Goal: Task Accomplishment & Management: Use online tool/utility

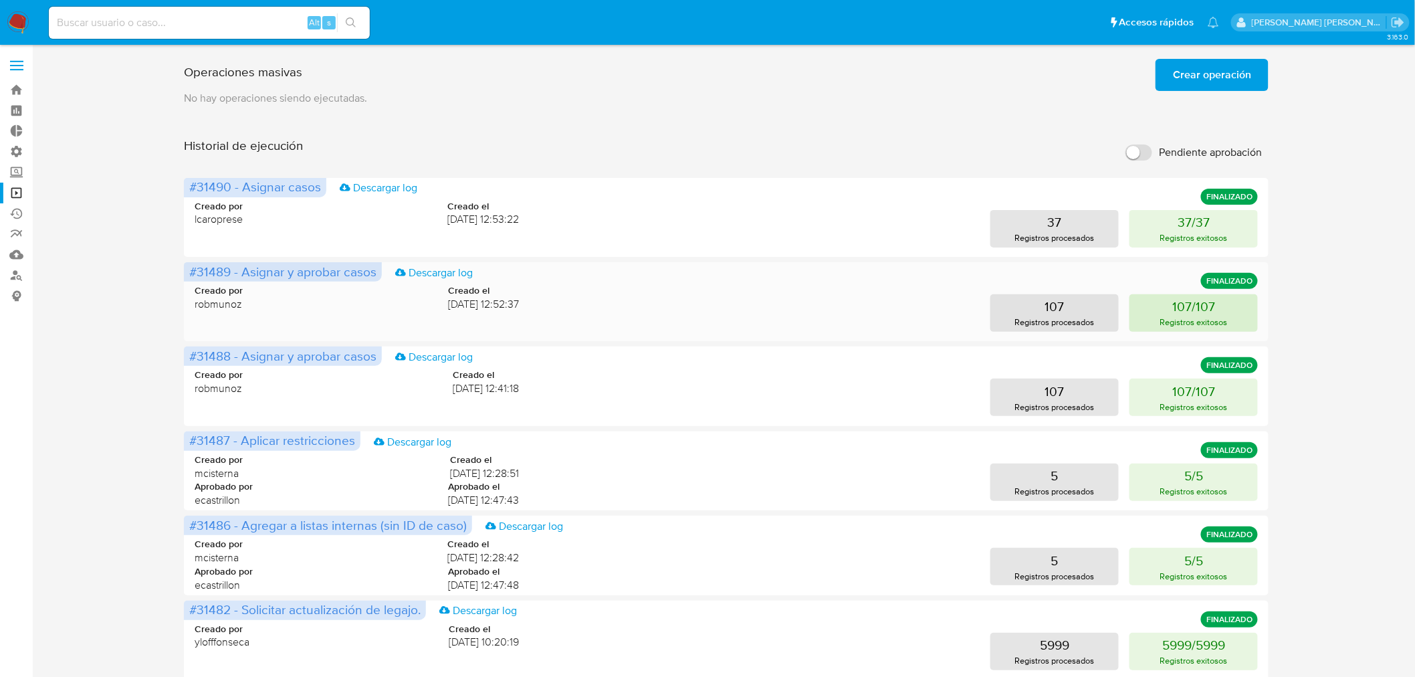
click at [1228, 312] on button "107/107 Registros exitosos" at bounding box center [1194, 312] width 128 height 37
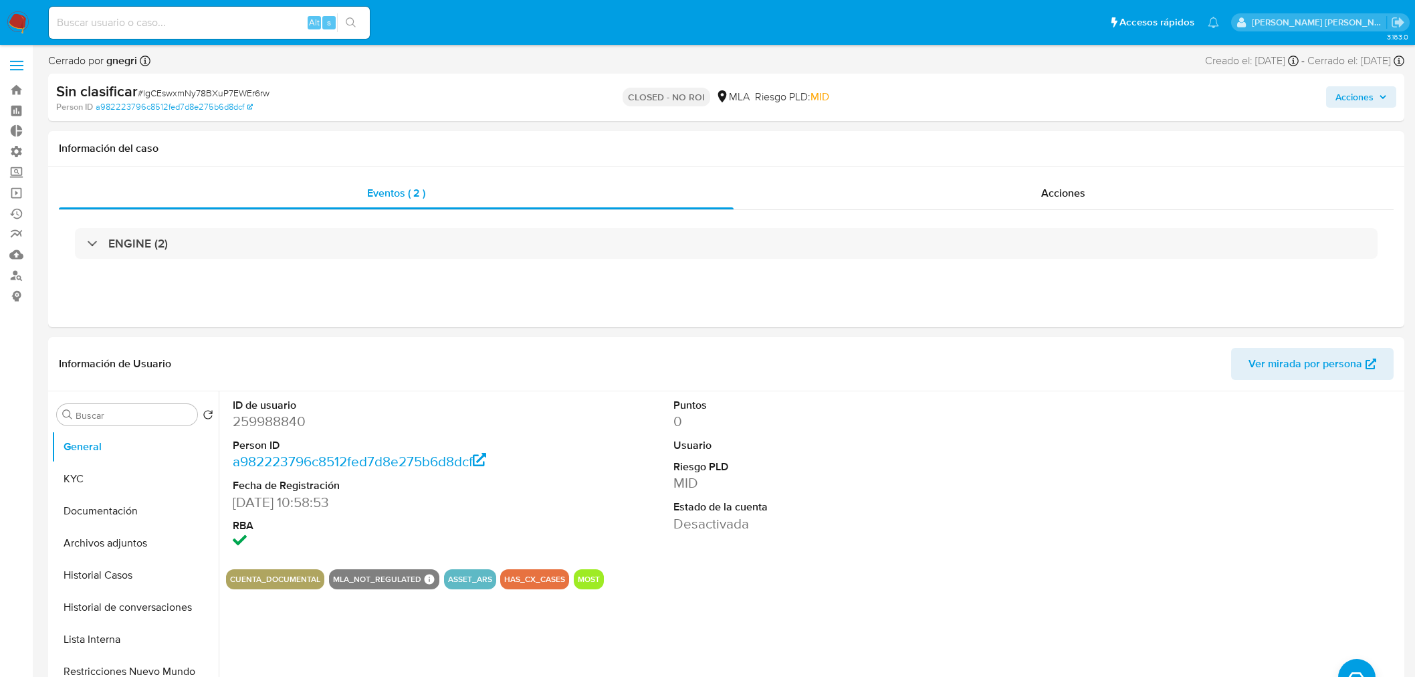
select select "10"
click at [164, 29] on input at bounding box center [209, 22] width 321 height 17
paste input "2221482321"
type input "2221482321"
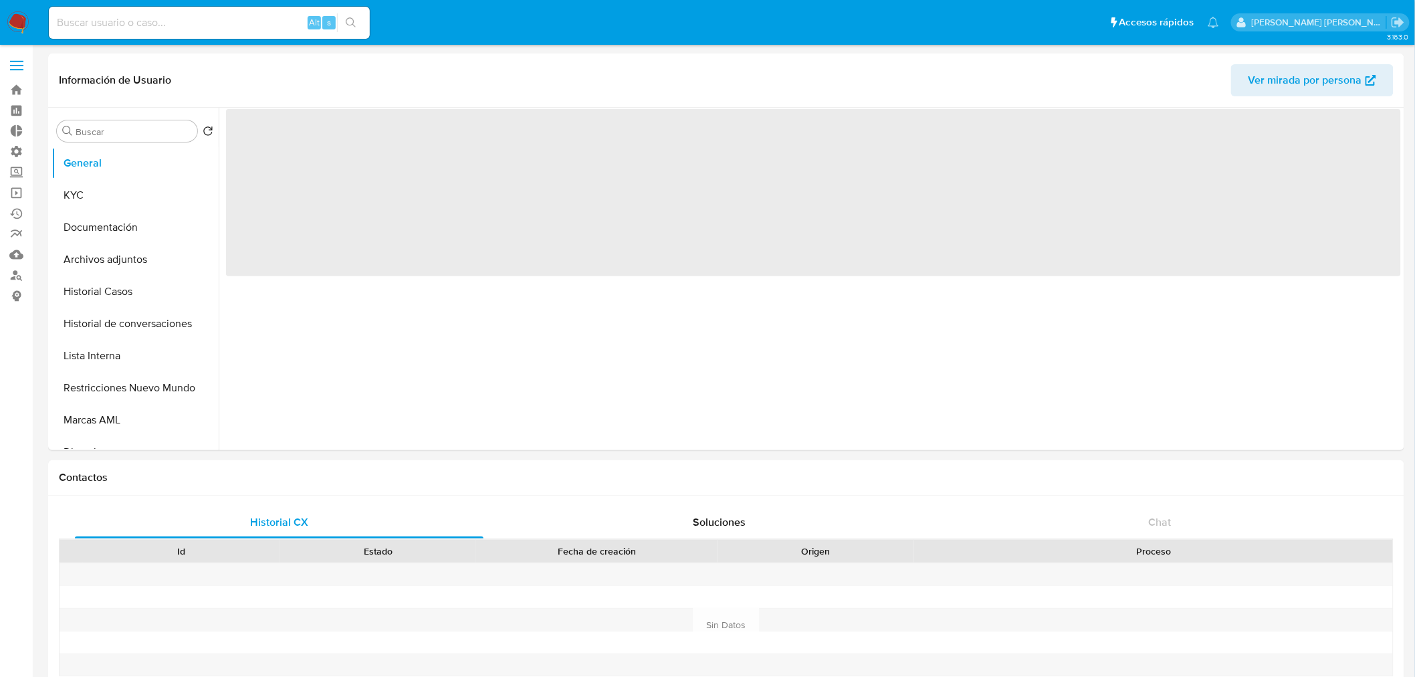
select select "10"
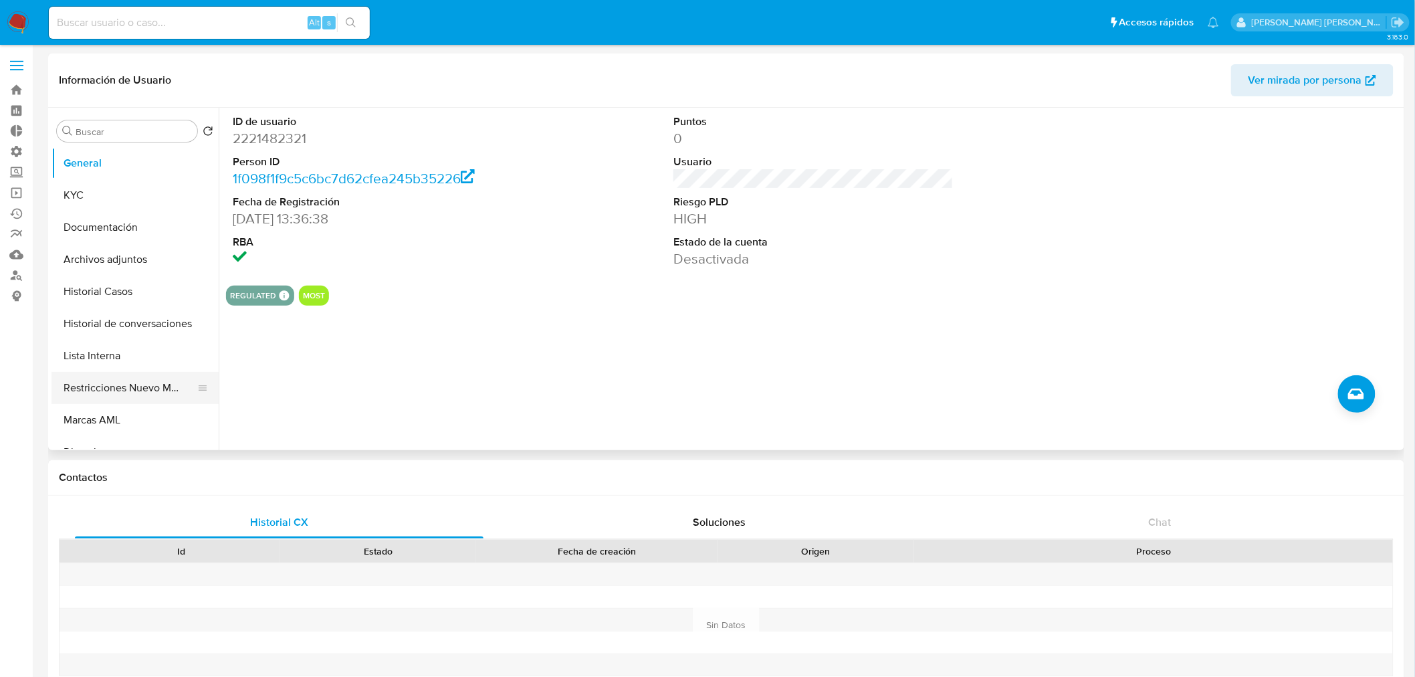
click at [169, 379] on button "Restricciones Nuevo Mundo" at bounding box center [130, 388] width 157 height 32
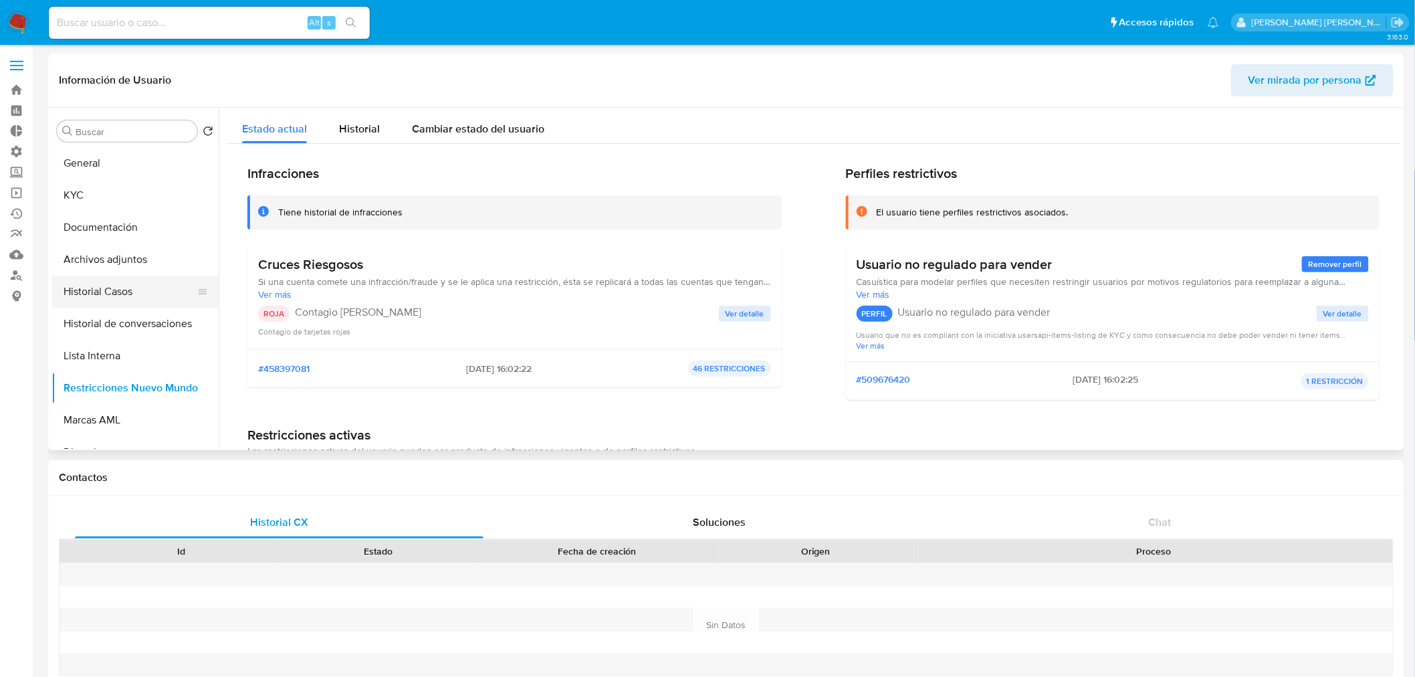
click at [137, 286] on button "Historial Casos" at bounding box center [130, 292] width 157 height 32
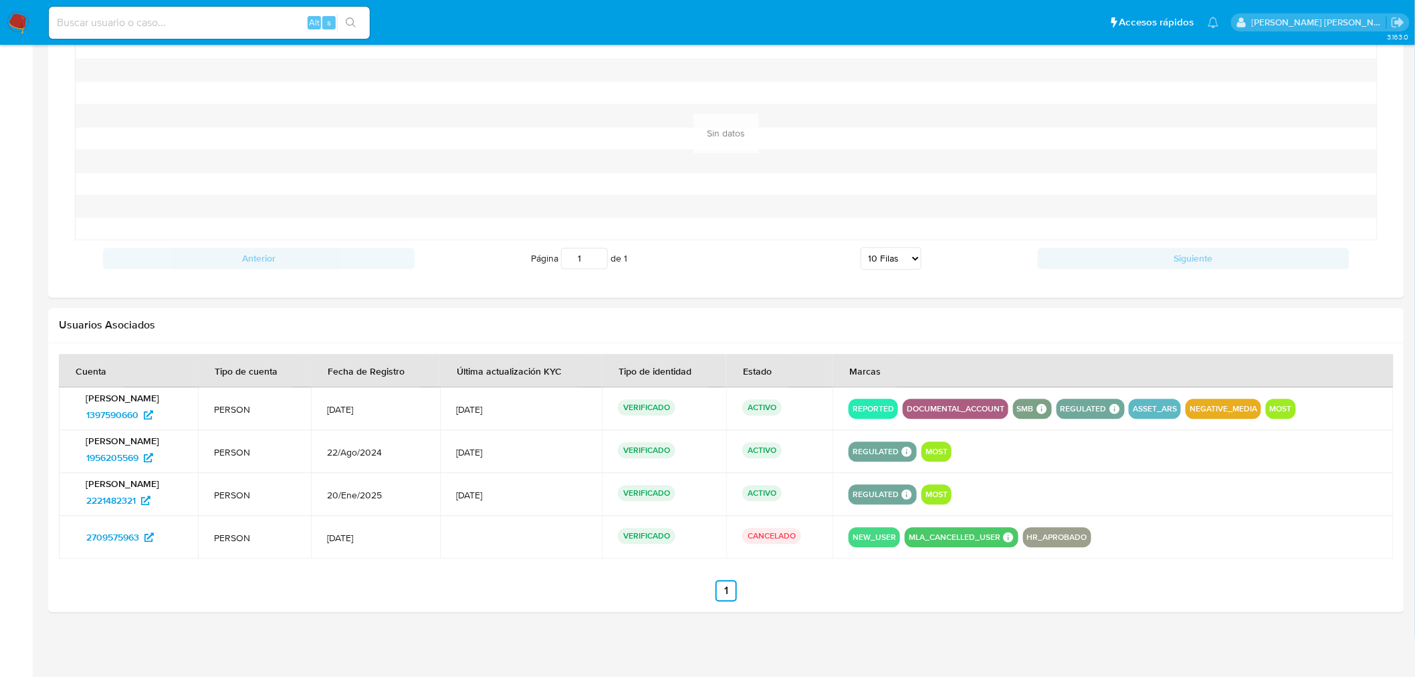
scroll to position [1068, 0]
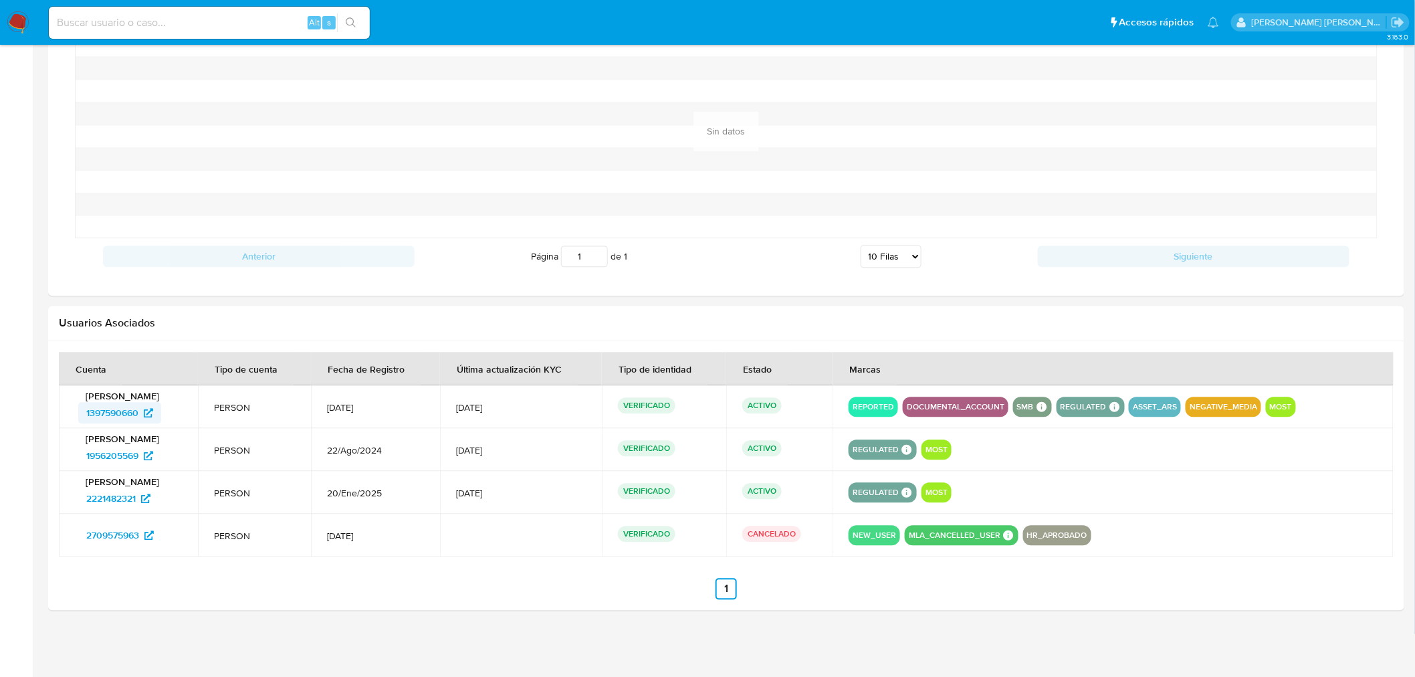
click at [114, 413] on span "1397590660" at bounding box center [112, 412] width 52 height 21
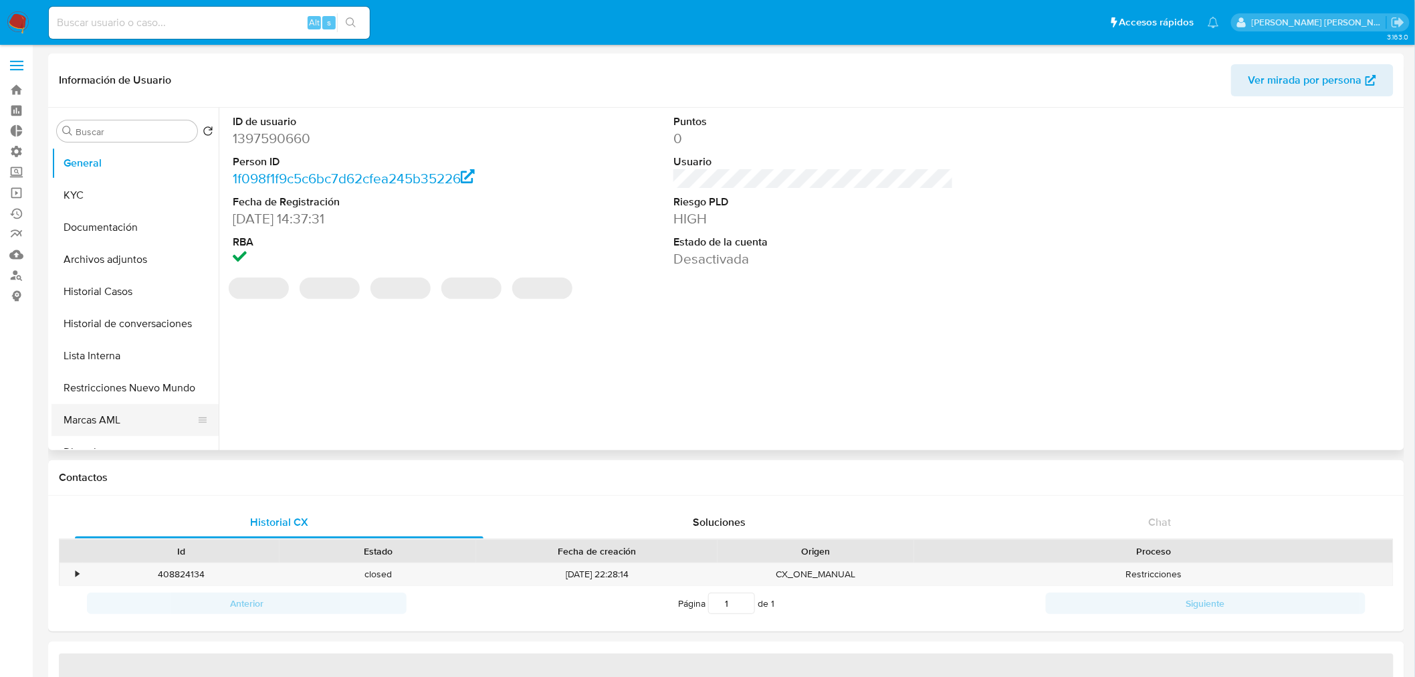
select select "10"
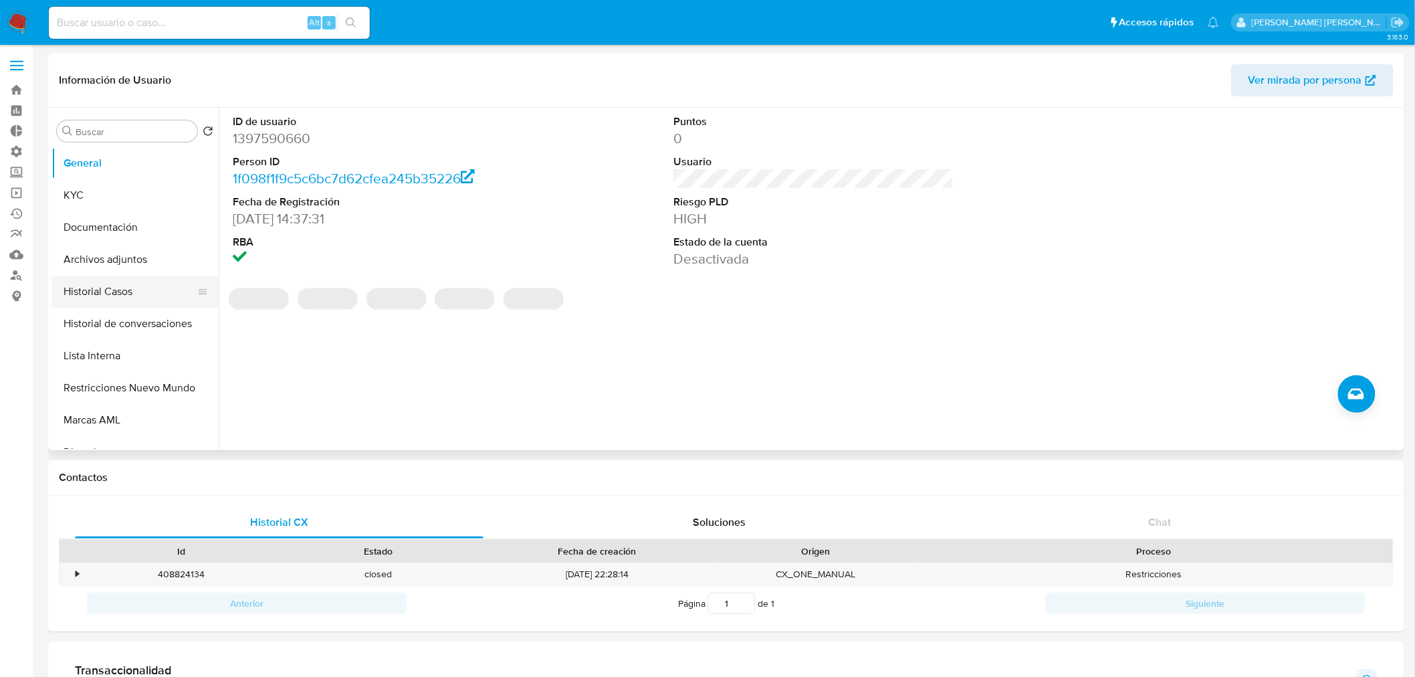
click at [114, 289] on button "Historial Casos" at bounding box center [130, 292] width 157 height 32
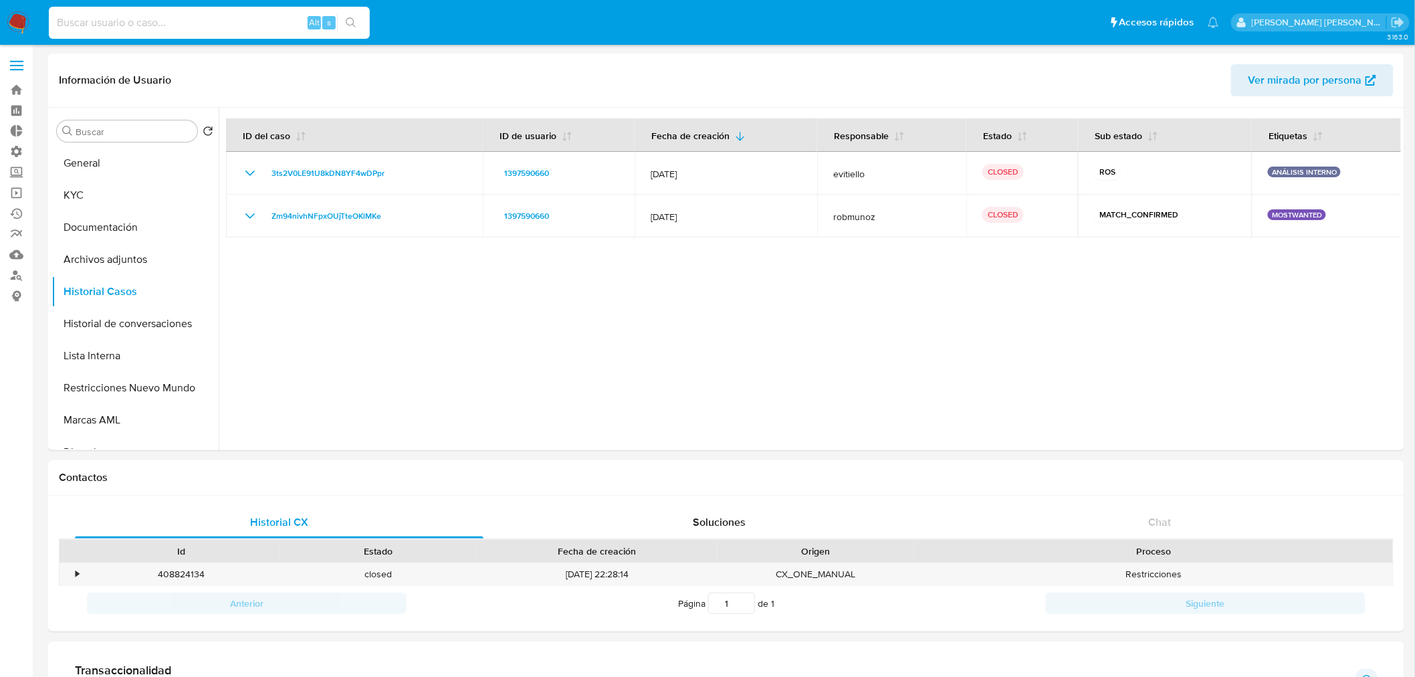
click at [132, 21] on input at bounding box center [209, 22] width 321 height 17
paste input "2622910358"
type input "2622910358"
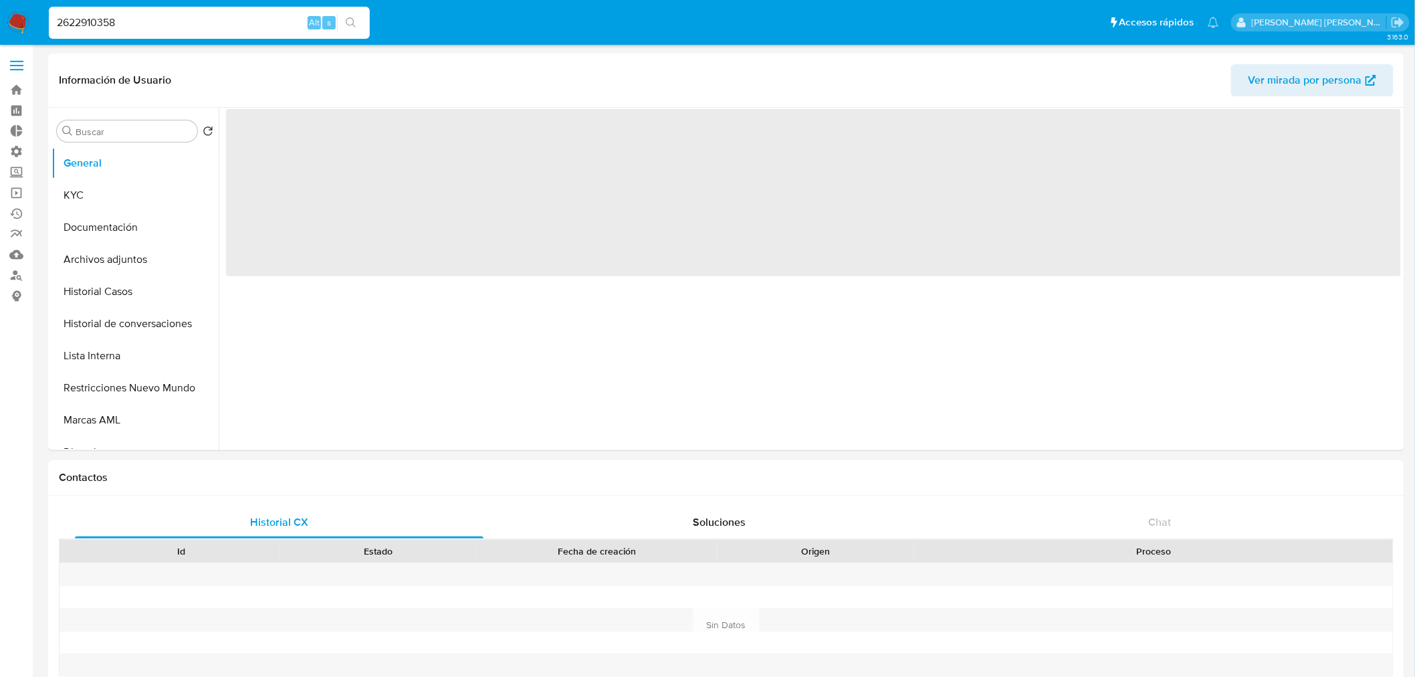
select select "10"
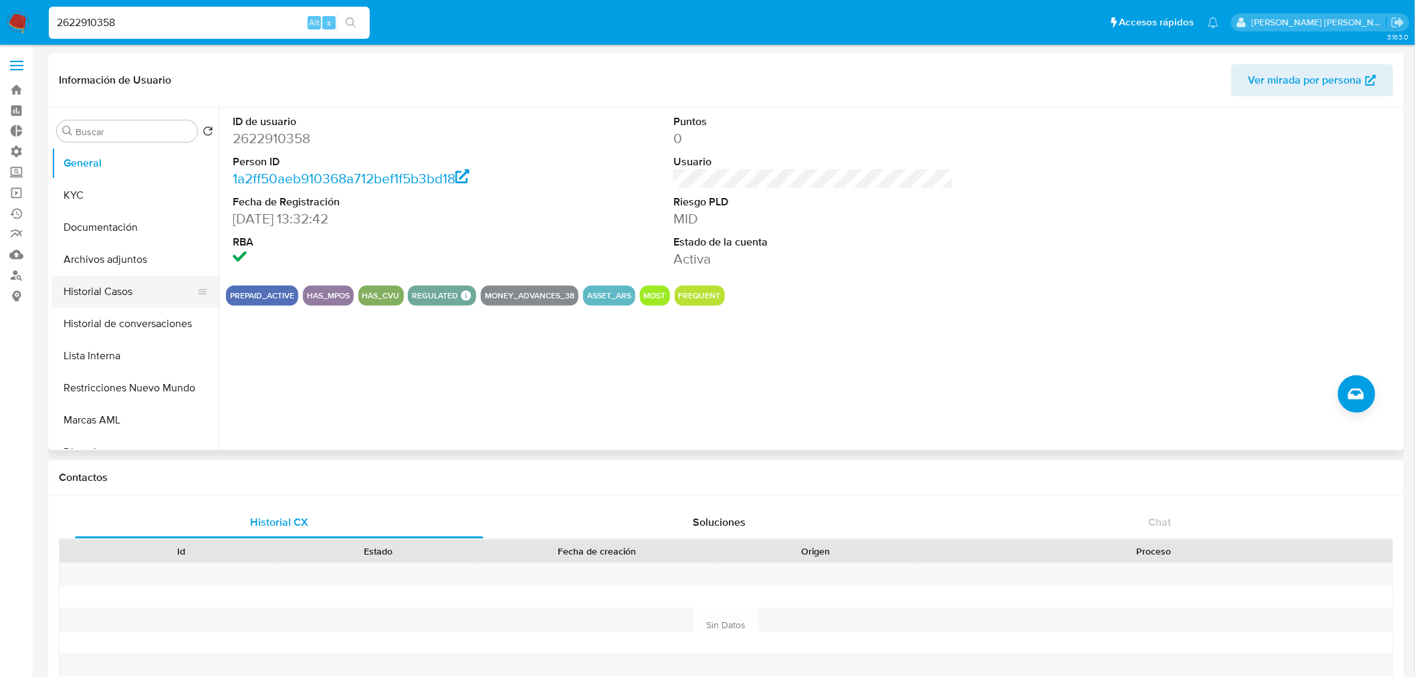
click at [121, 284] on button "Historial Casos" at bounding box center [130, 292] width 157 height 32
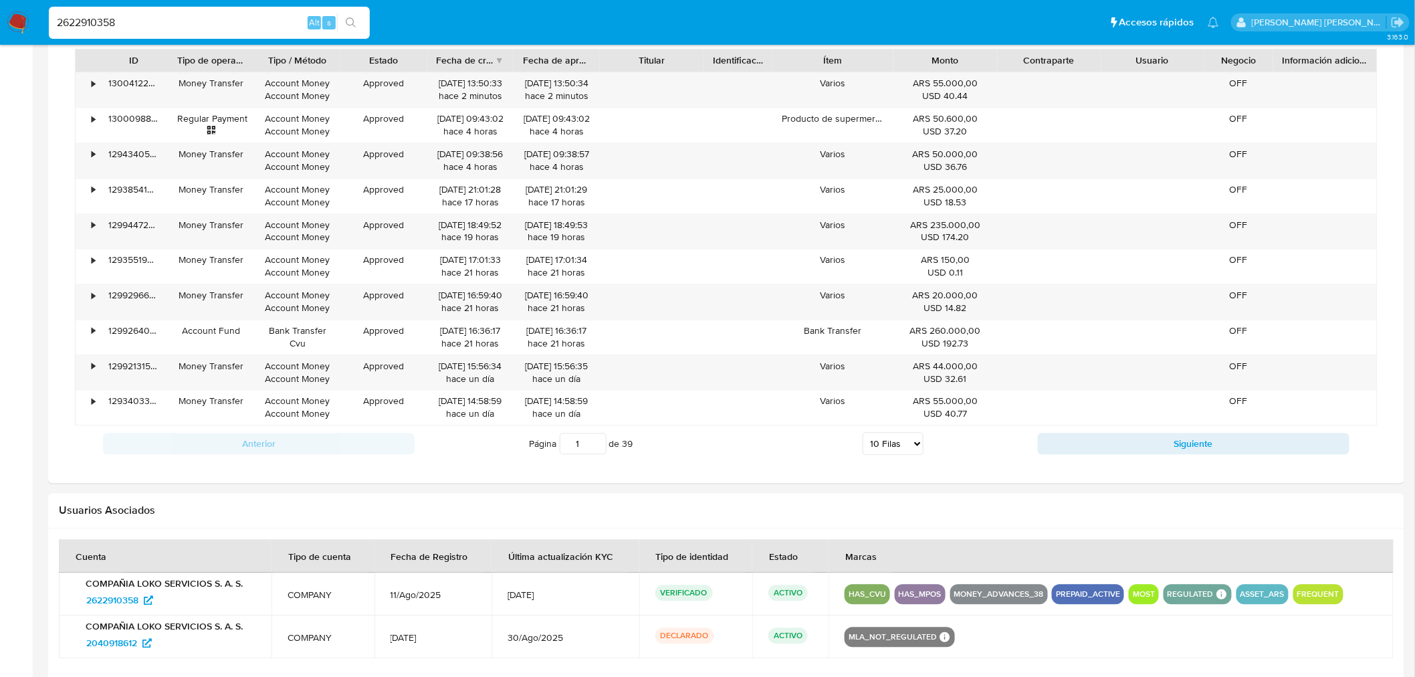
scroll to position [1108, 0]
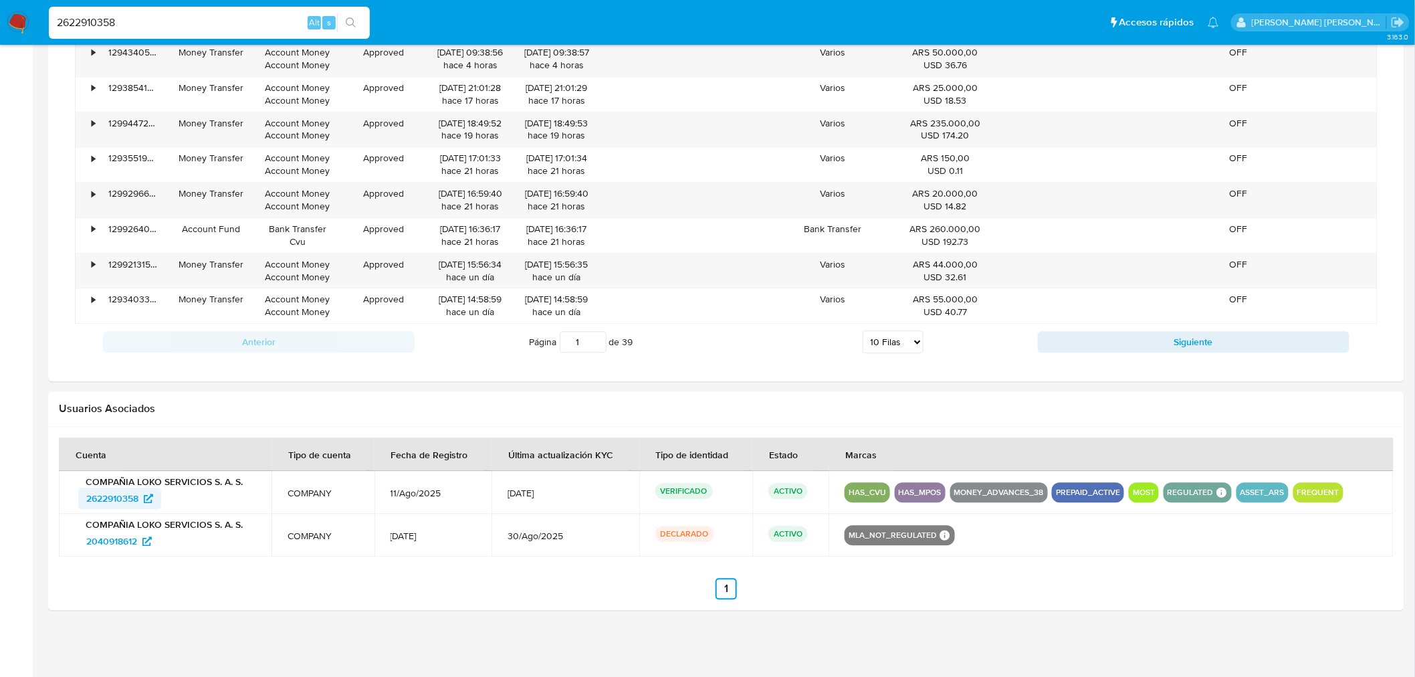
click at [103, 497] on span "2622910358" at bounding box center [112, 498] width 52 height 21
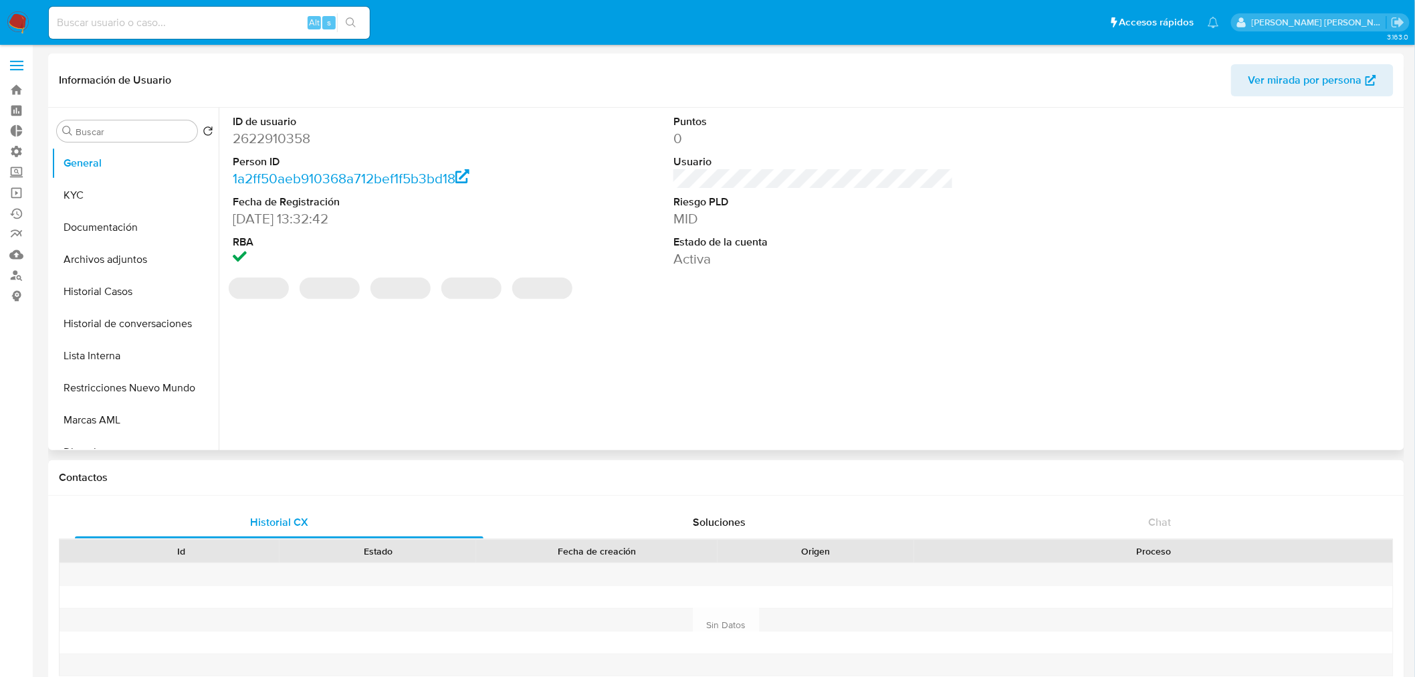
select select "10"
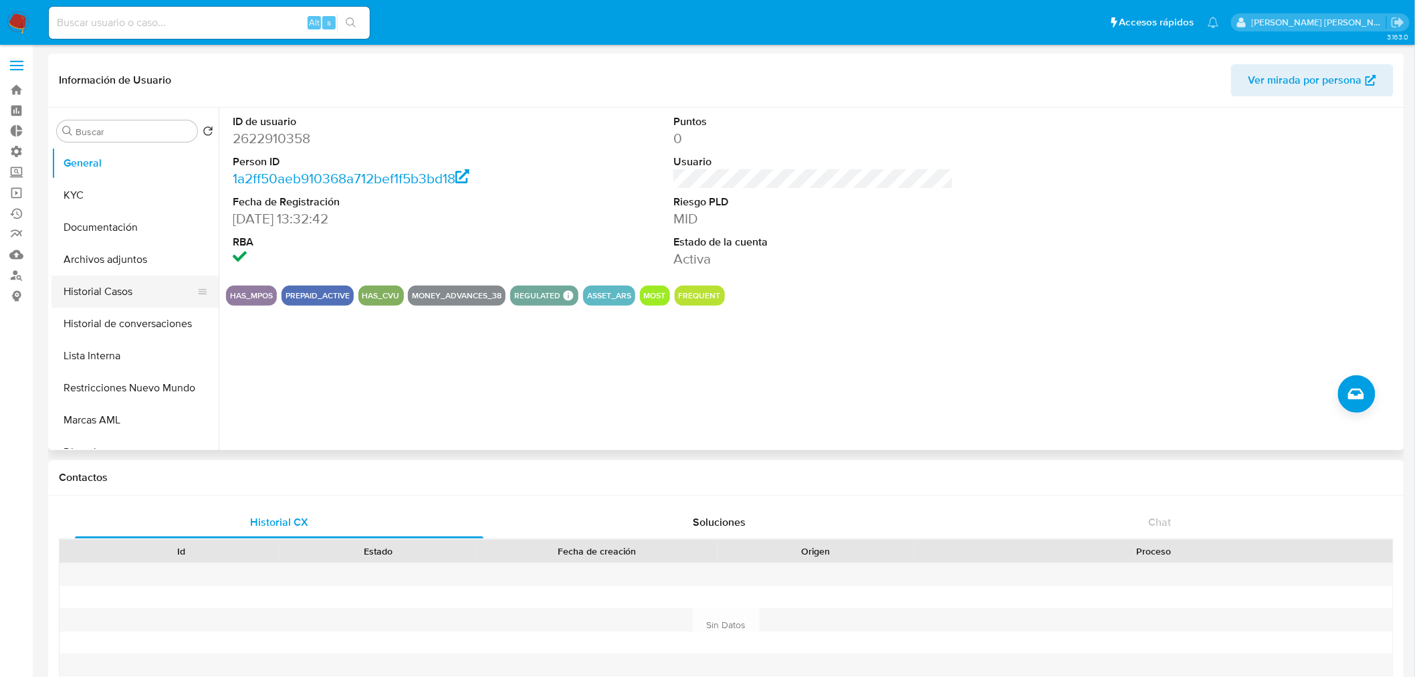
click at [108, 295] on button "Historial Casos" at bounding box center [130, 292] width 157 height 32
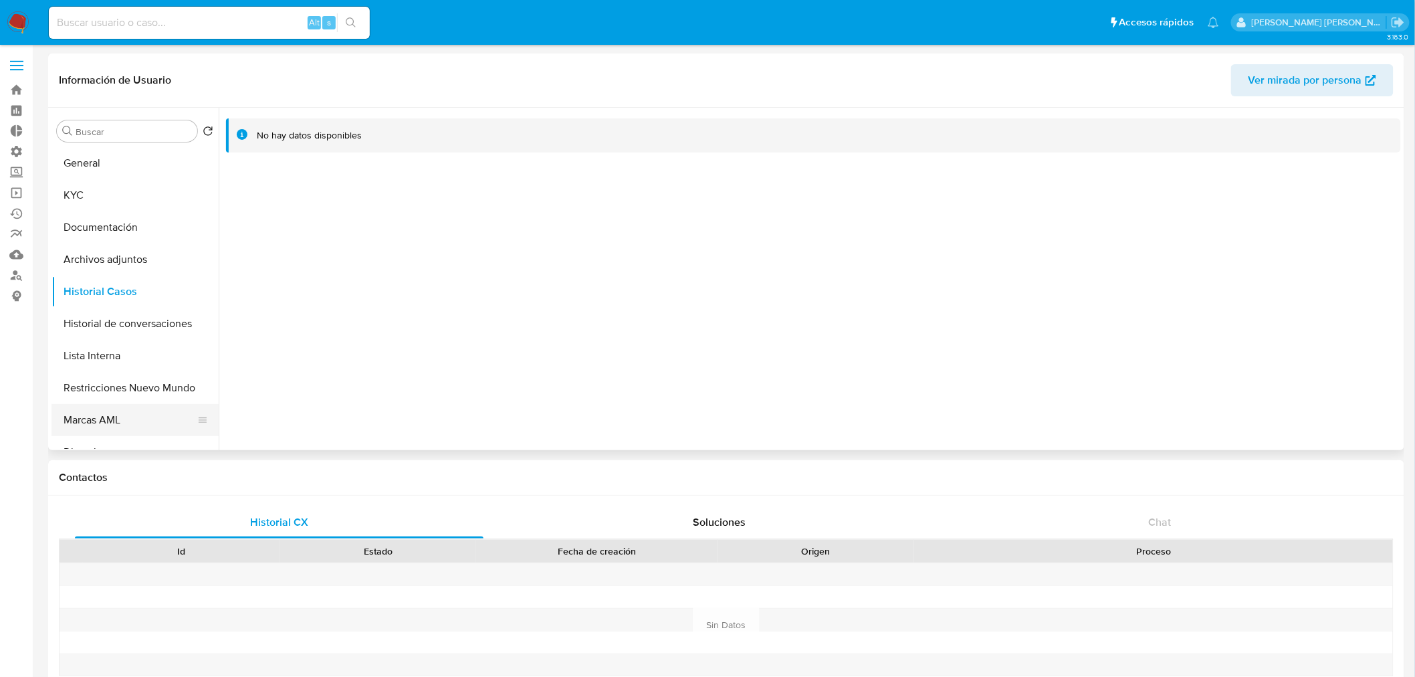
click at [108, 408] on button "Marcas AML" at bounding box center [130, 420] width 157 height 32
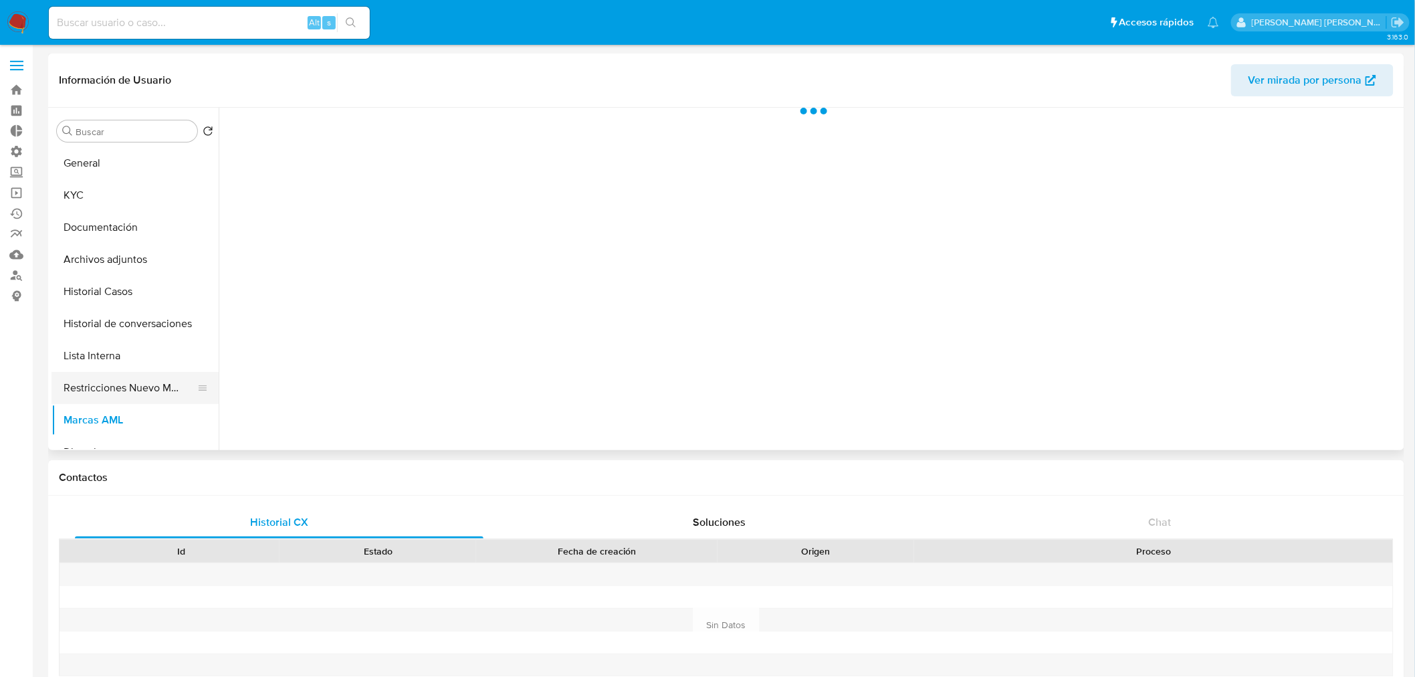
click at [114, 393] on button "Restricciones Nuevo Mundo" at bounding box center [130, 388] width 157 height 32
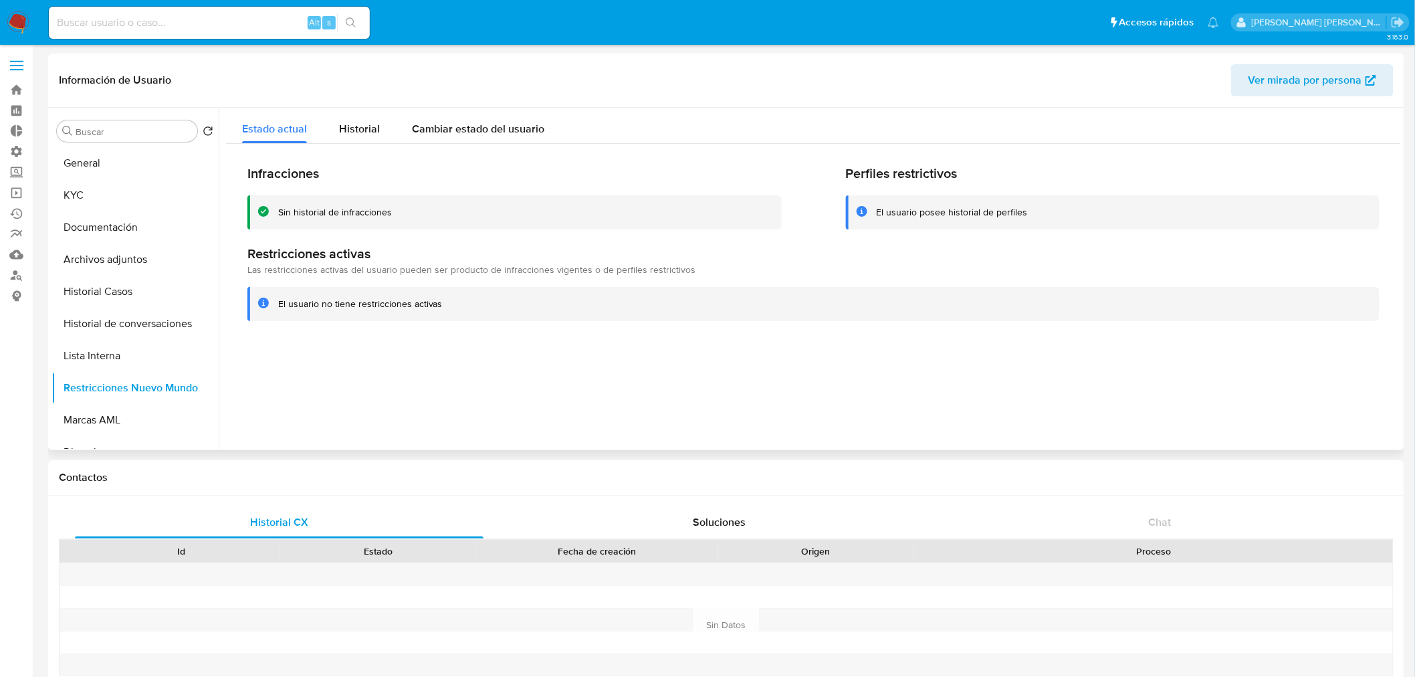
drag, startPoint x: 382, startPoint y: 132, endPoint x: 689, endPoint y: 201, distance: 314.7
click at [382, 131] on button "Historial" at bounding box center [359, 125] width 73 height 35
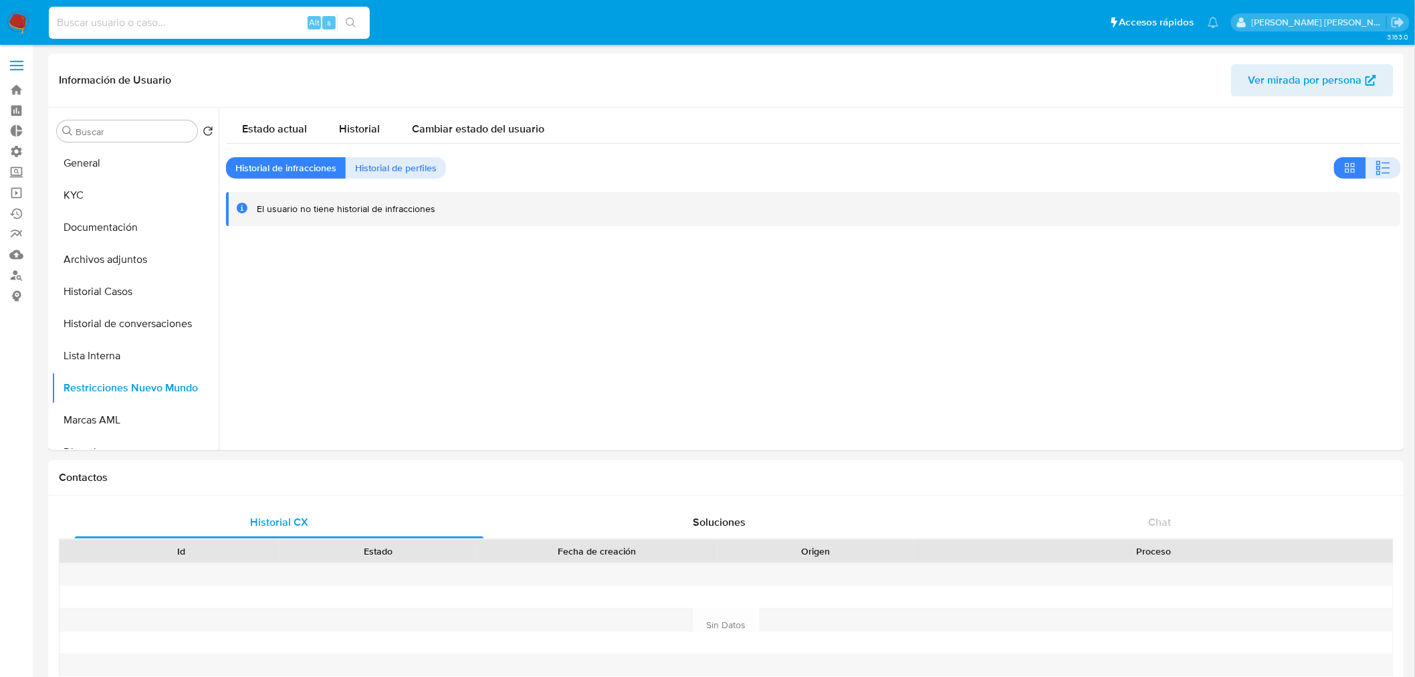
click at [186, 28] on input at bounding box center [209, 22] width 321 height 17
paste input "2553476401"
type input "2553476401"
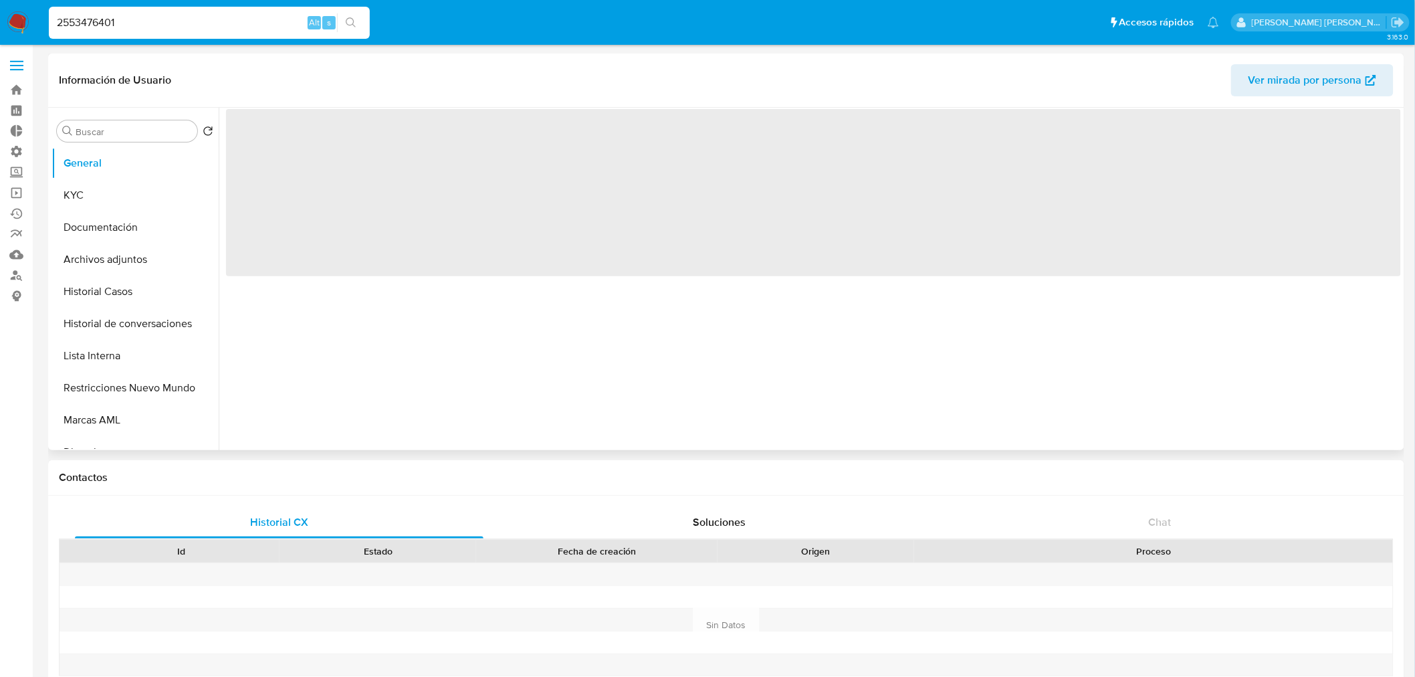
select select "10"
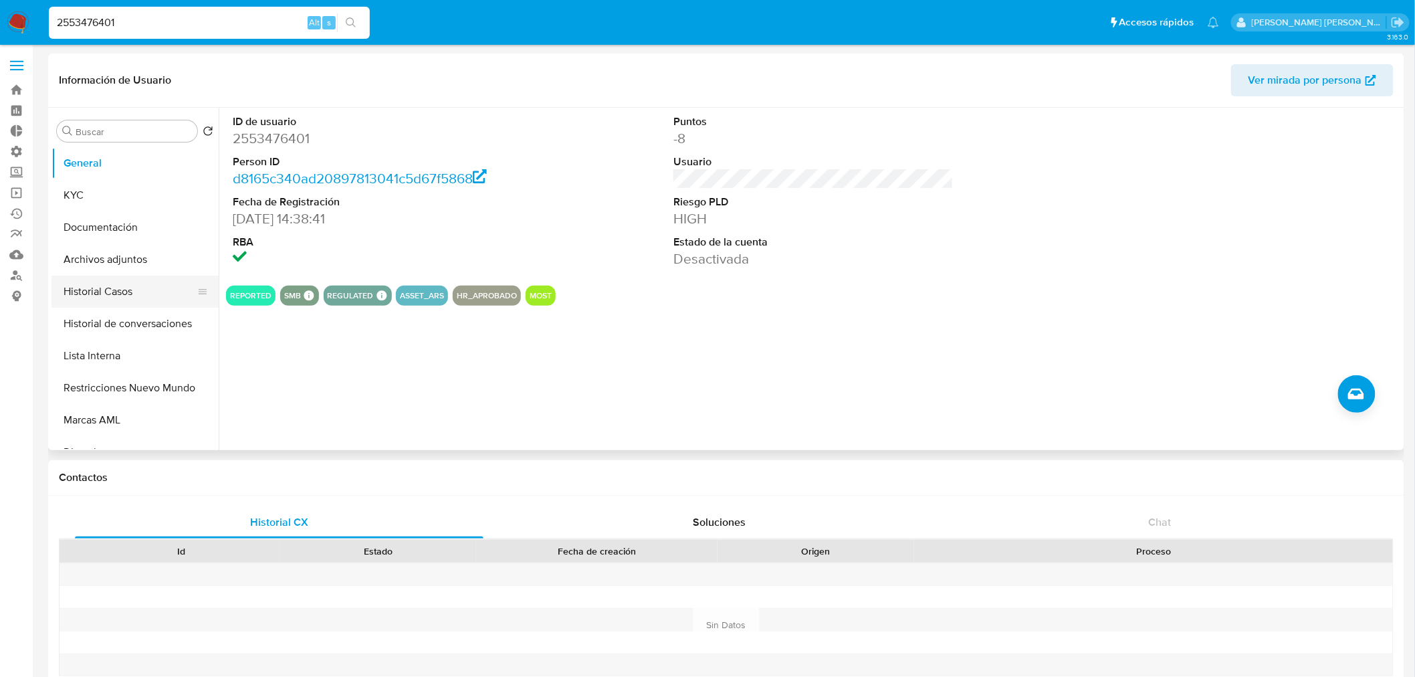
click at [110, 277] on button "Historial Casos" at bounding box center [130, 292] width 157 height 32
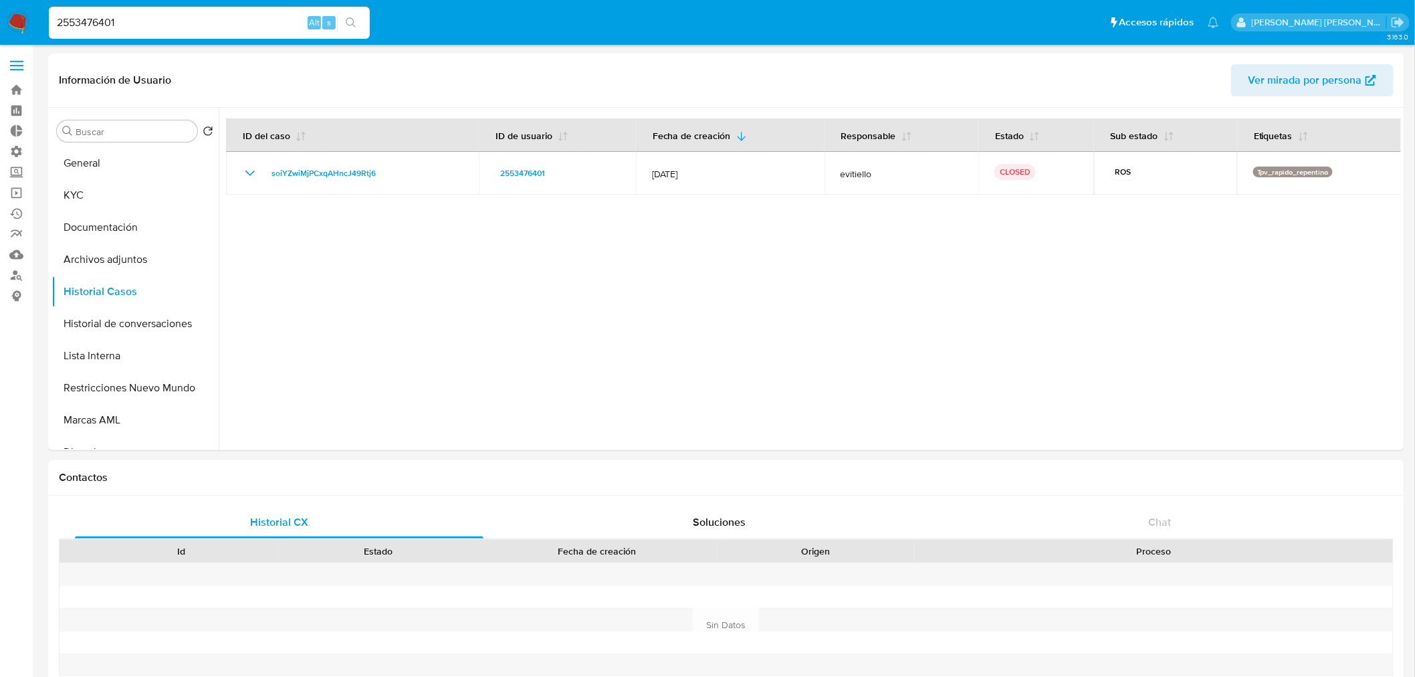
click at [15, 15] on img at bounding box center [18, 22] width 23 height 23
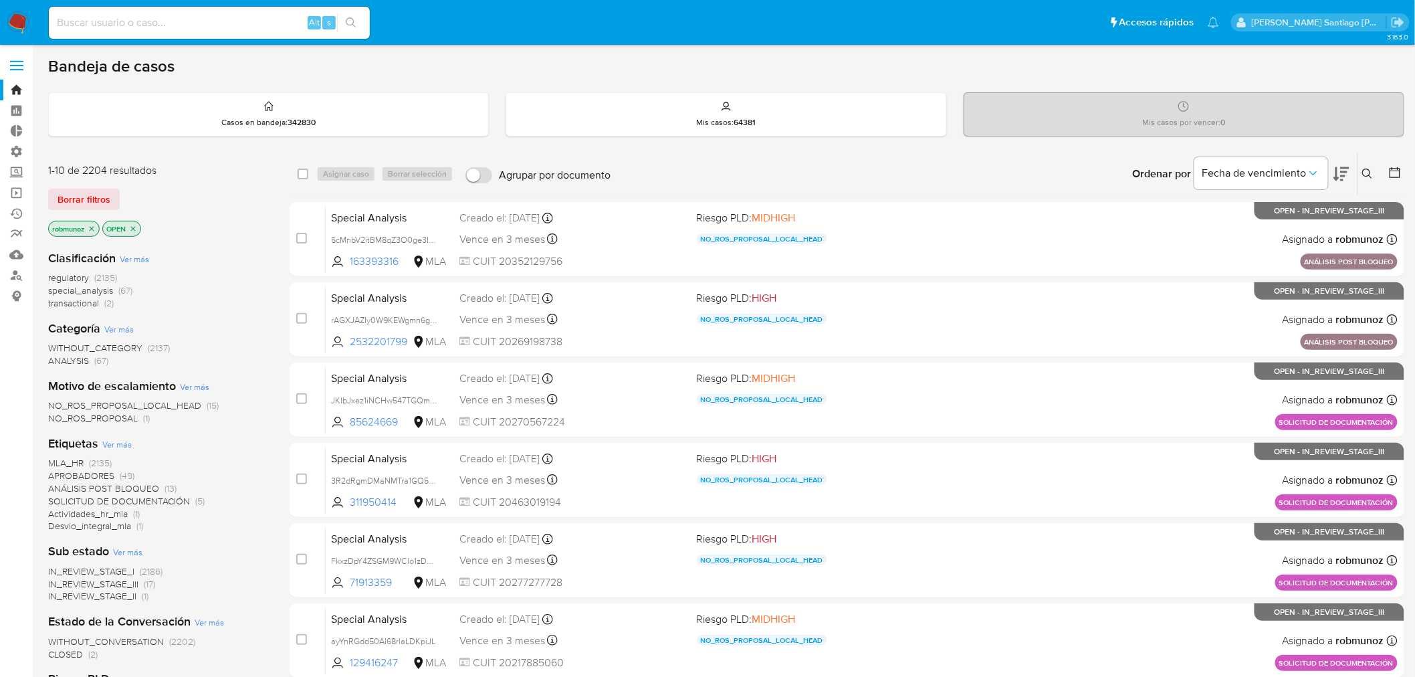
click at [1370, 163] on div "Ingrese ID de usuario o caso Buscar Borrar filtros" at bounding box center [1369, 173] width 23 height 41
click at [1368, 168] on button at bounding box center [1370, 174] width 22 height 16
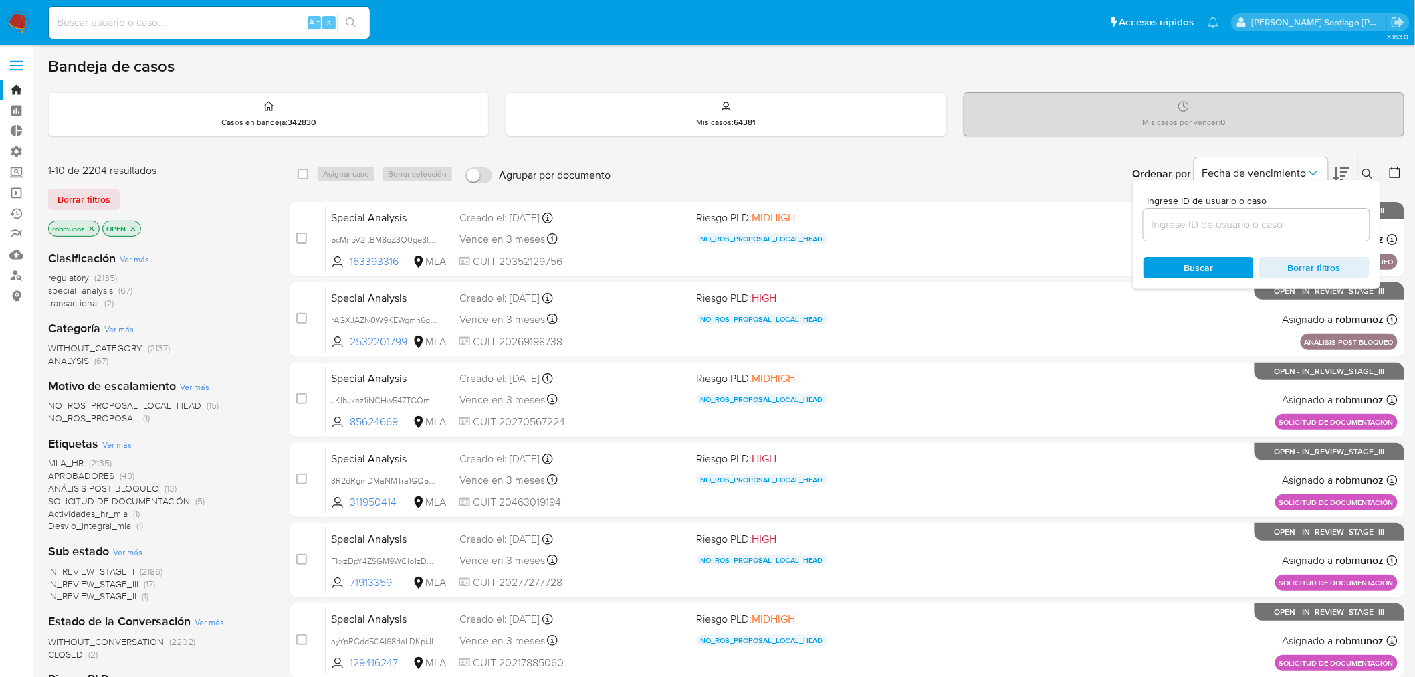
click at [1302, 221] on input at bounding box center [1257, 224] width 226 height 17
type input "WNUwtOrCJ5iEjg6MIodYirnp"
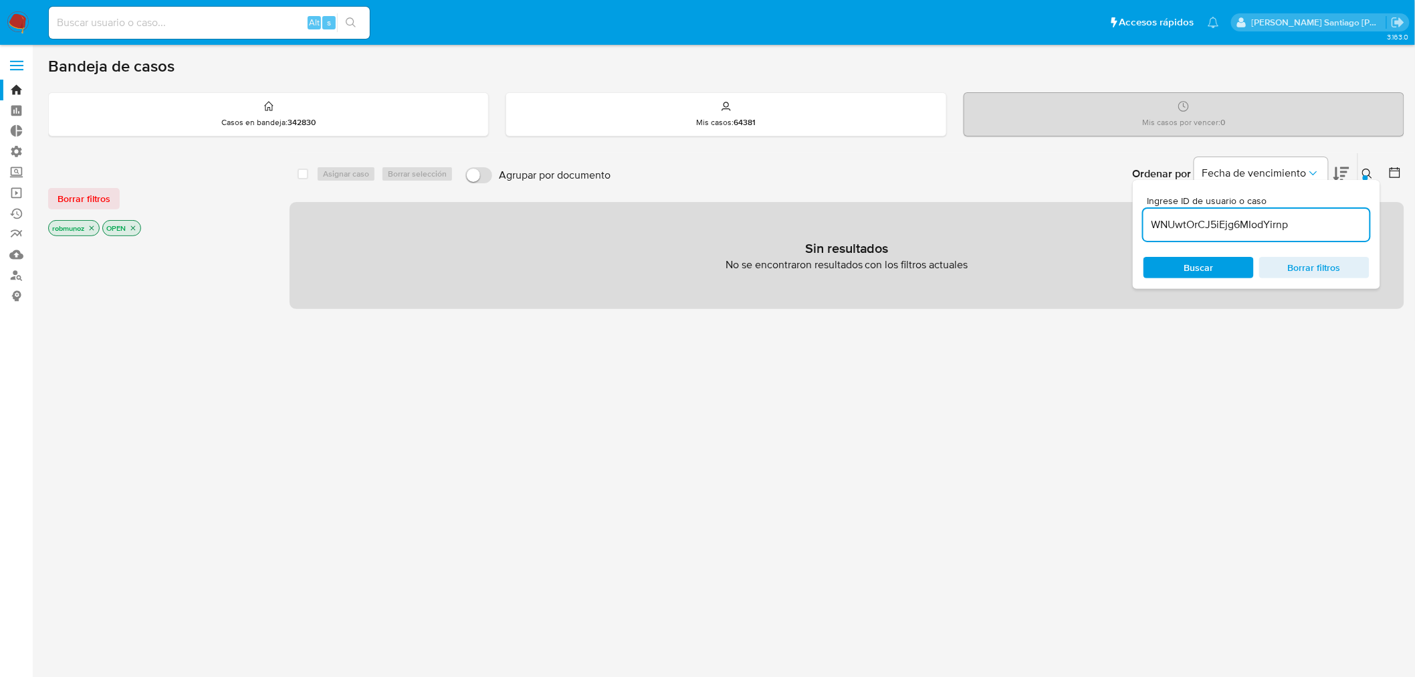
click at [52, 201] on button "Borrar filtros" at bounding box center [84, 198] width 72 height 21
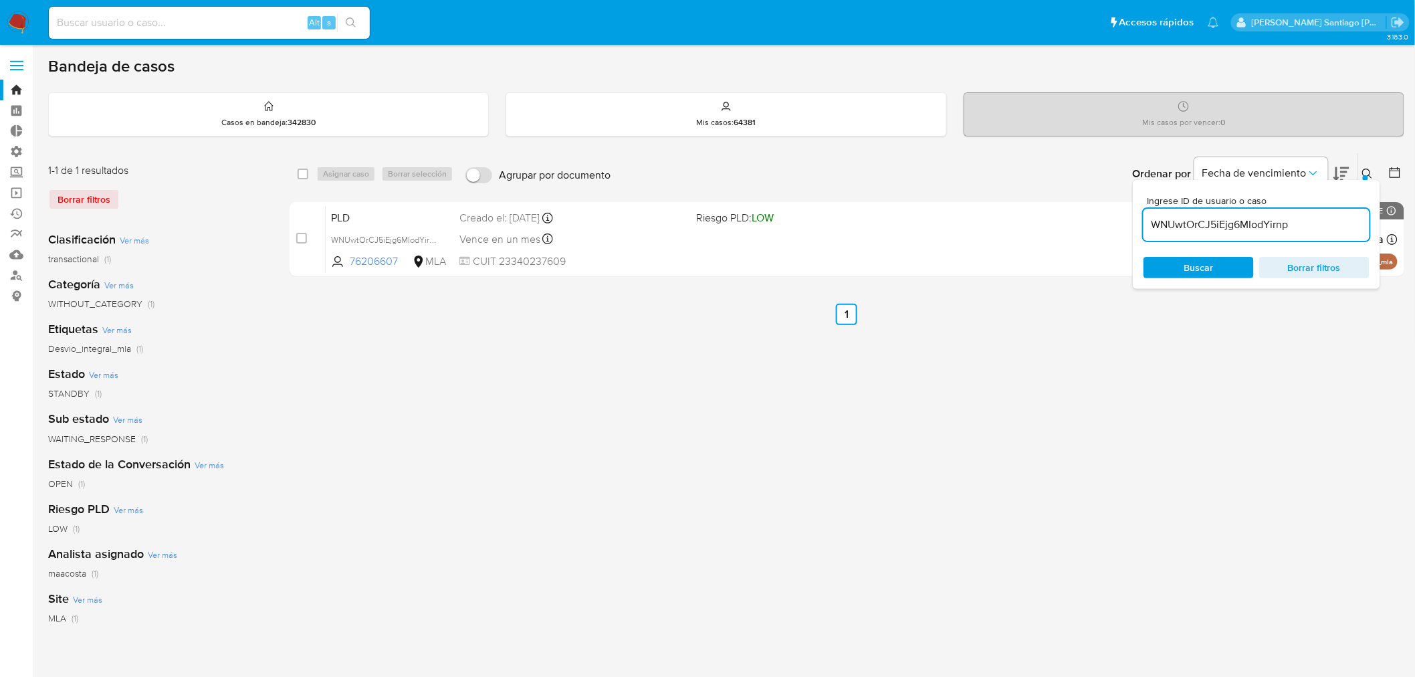
click at [1367, 170] on icon at bounding box center [1368, 174] width 11 height 11
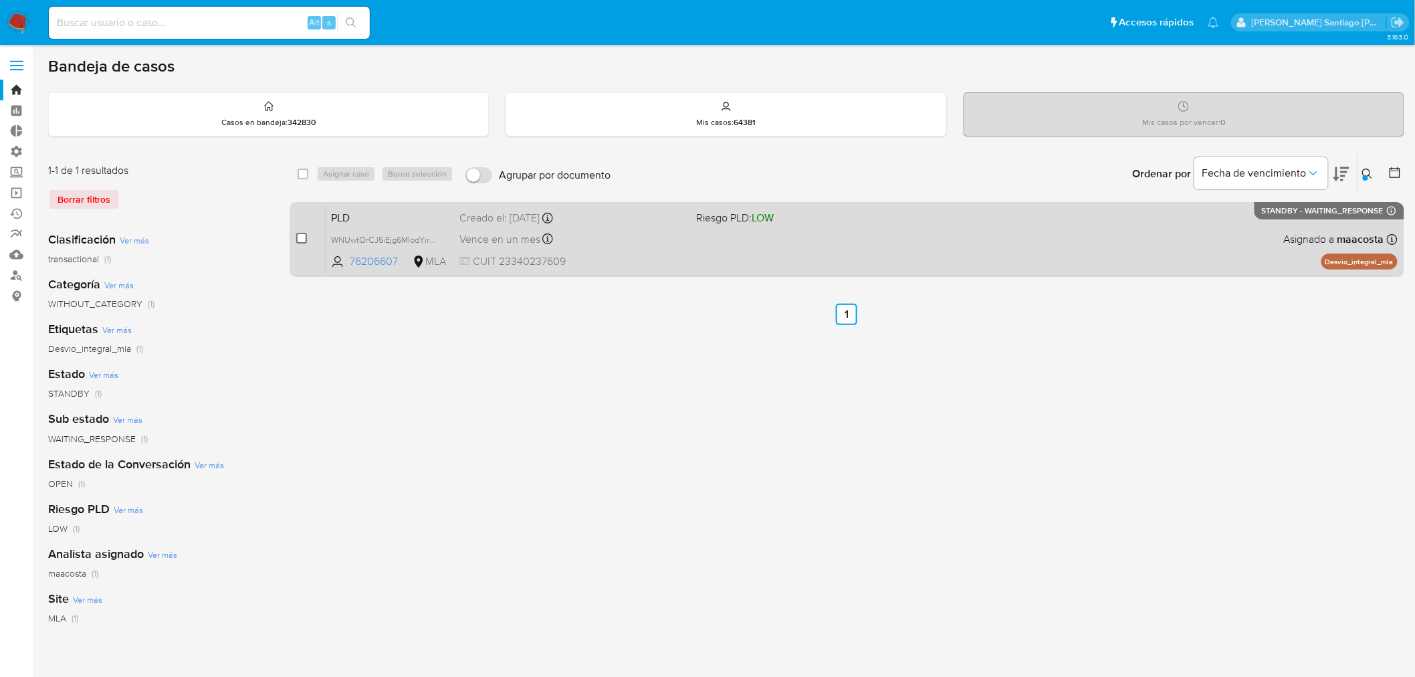
click at [304, 241] on input "checkbox" at bounding box center [301, 238] width 11 height 11
checkbox input "true"
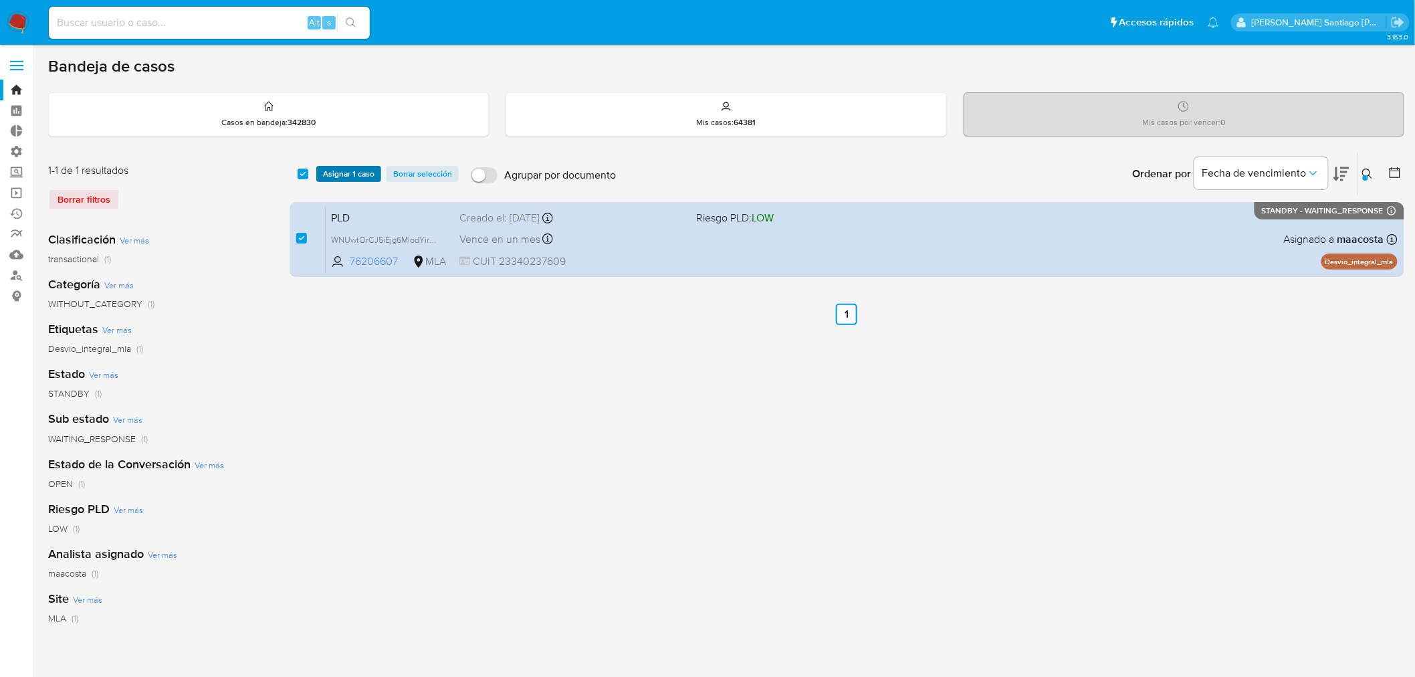
click at [343, 177] on span "Asignar 1 caso" at bounding box center [349, 173] width 52 height 13
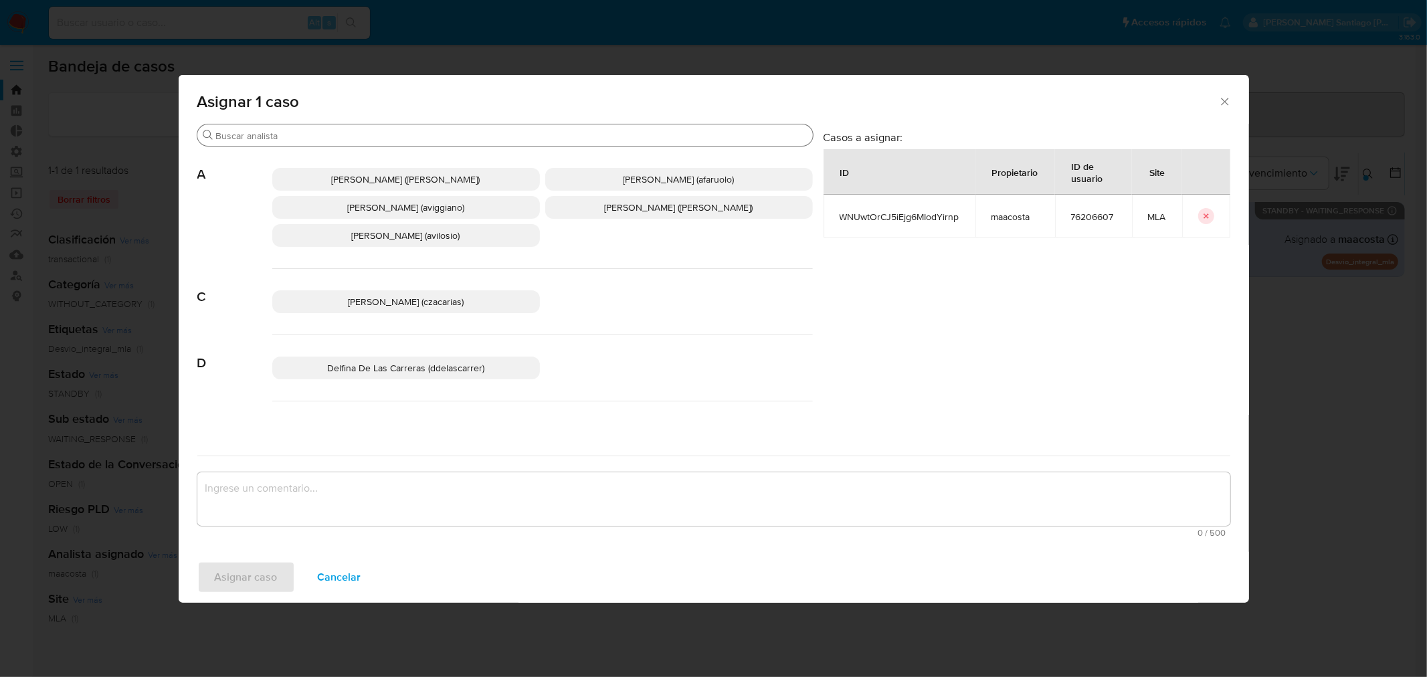
click at [398, 134] on input "Buscar" at bounding box center [511, 136] width 591 height 12
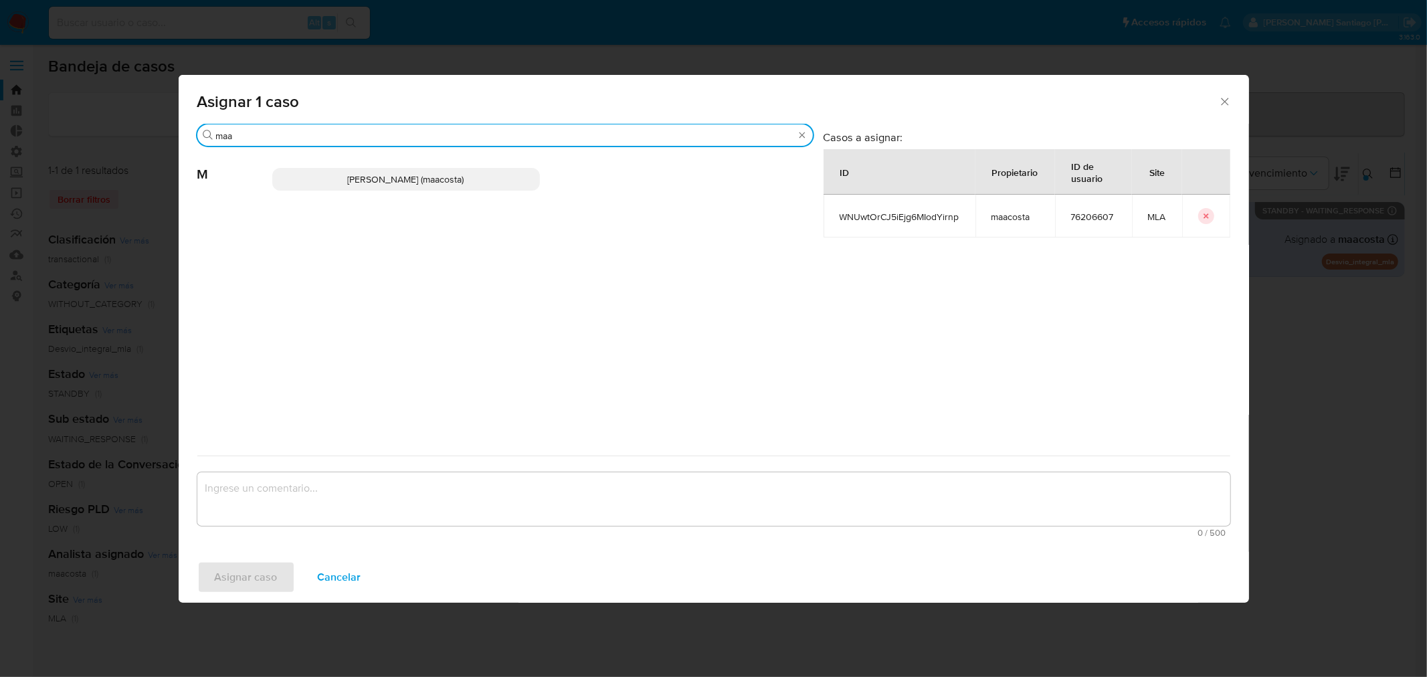
type input "maa"
click at [402, 173] on span "Maria Sol Acosta Aguero (maacosta)" at bounding box center [406, 179] width 116 height 13
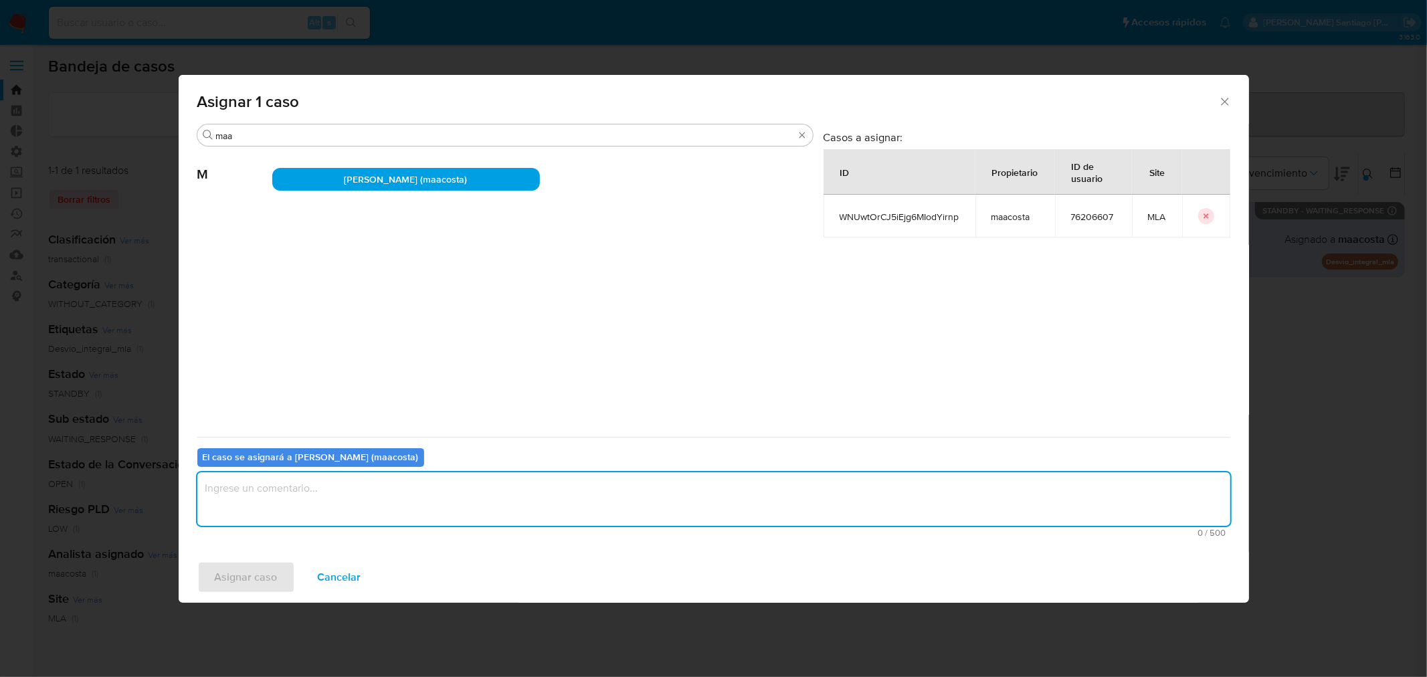
drag, startPoint x: 402, startPoint y: 492, endPoint x: 370, endPoint y: 524, distance: 45.4
click at [403, 492] on textarea "assign-modal" at bounding box center [713, 499] width 1033 height 54
click at [259, 587] on span "Asignar caso" at bounding box center [246, 577] width 63 height 29
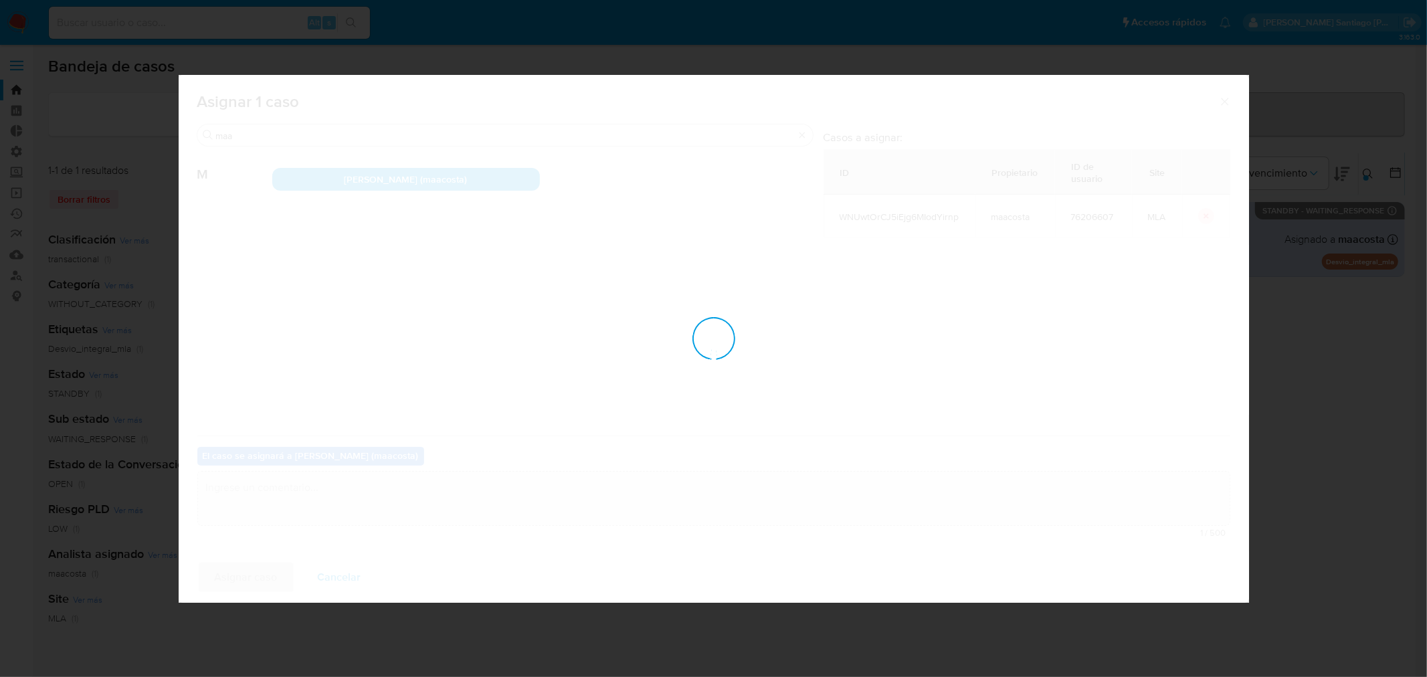
checkbox input "false"
